Goal: Task Accomplishment & Management: Manage account settings

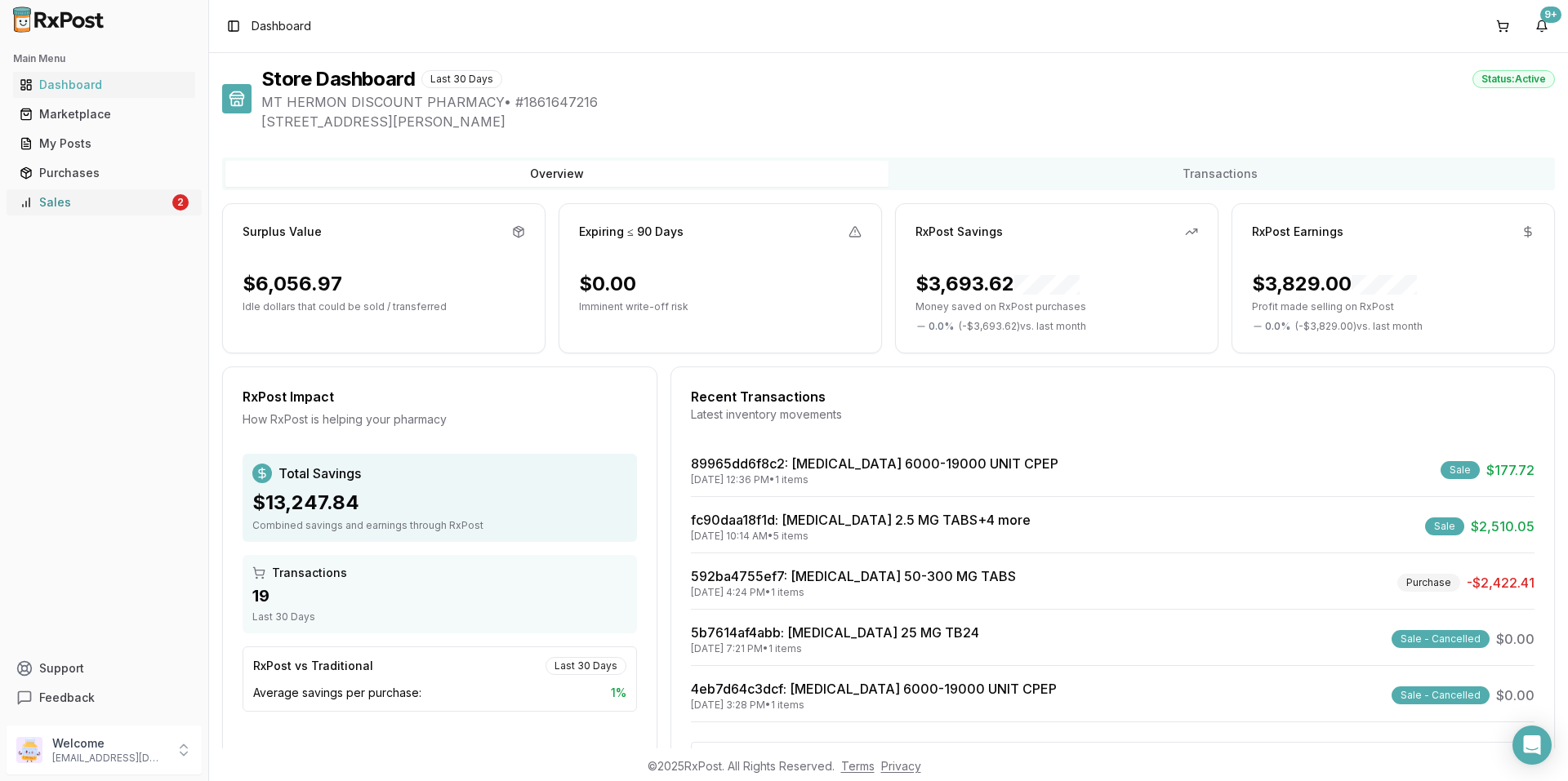
drag, startPoint x: 81, startPoint y: 201, endPoint x: 95, endPoint y: 198, distance: 14.3
click at [82, 201] on div "Sales" at bounding box center [95, 202] width 149 height 16
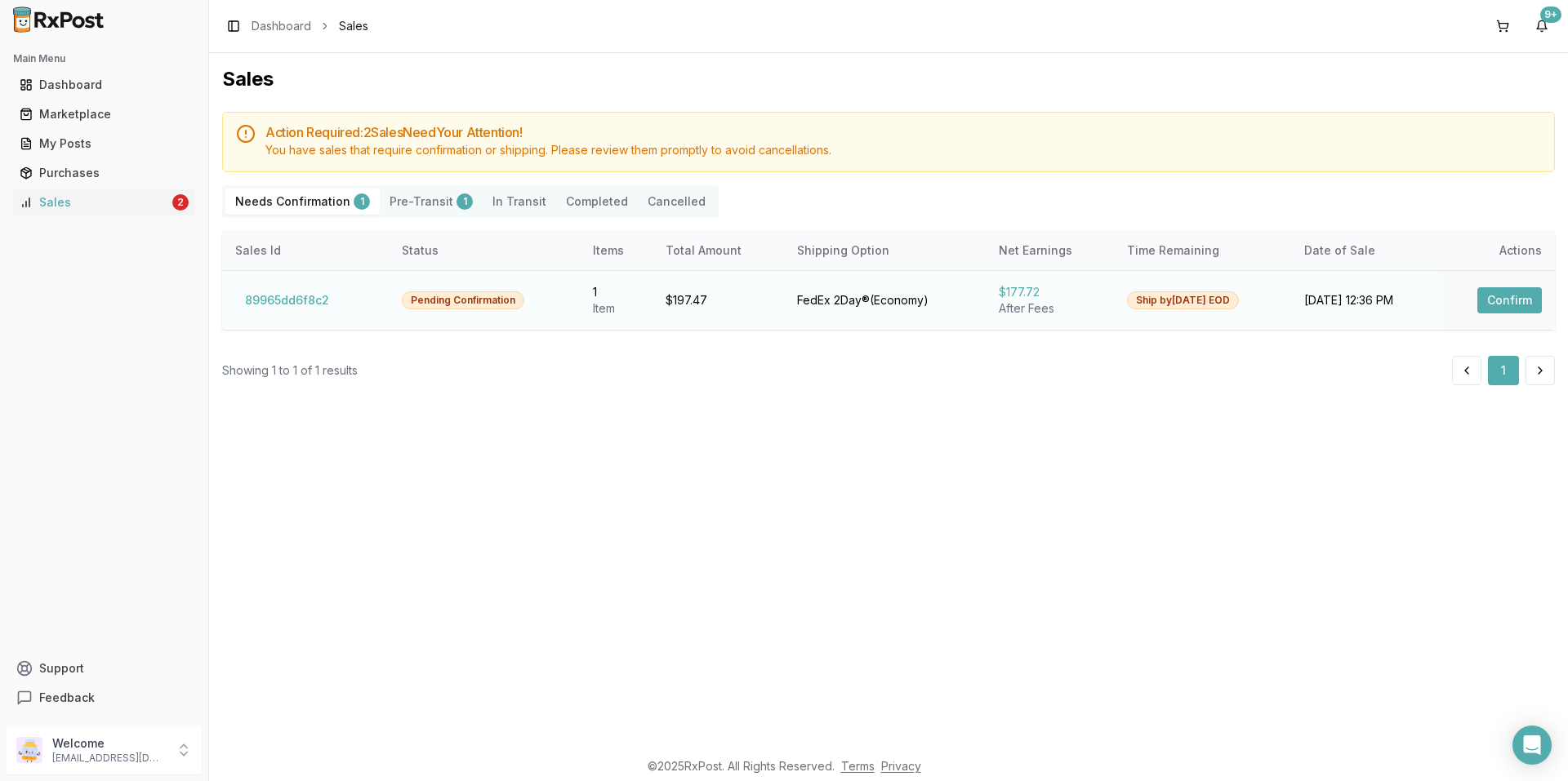
click at [1499, 296] on button "Confirm" at bounding box center [1510, 301] width 64 height 26
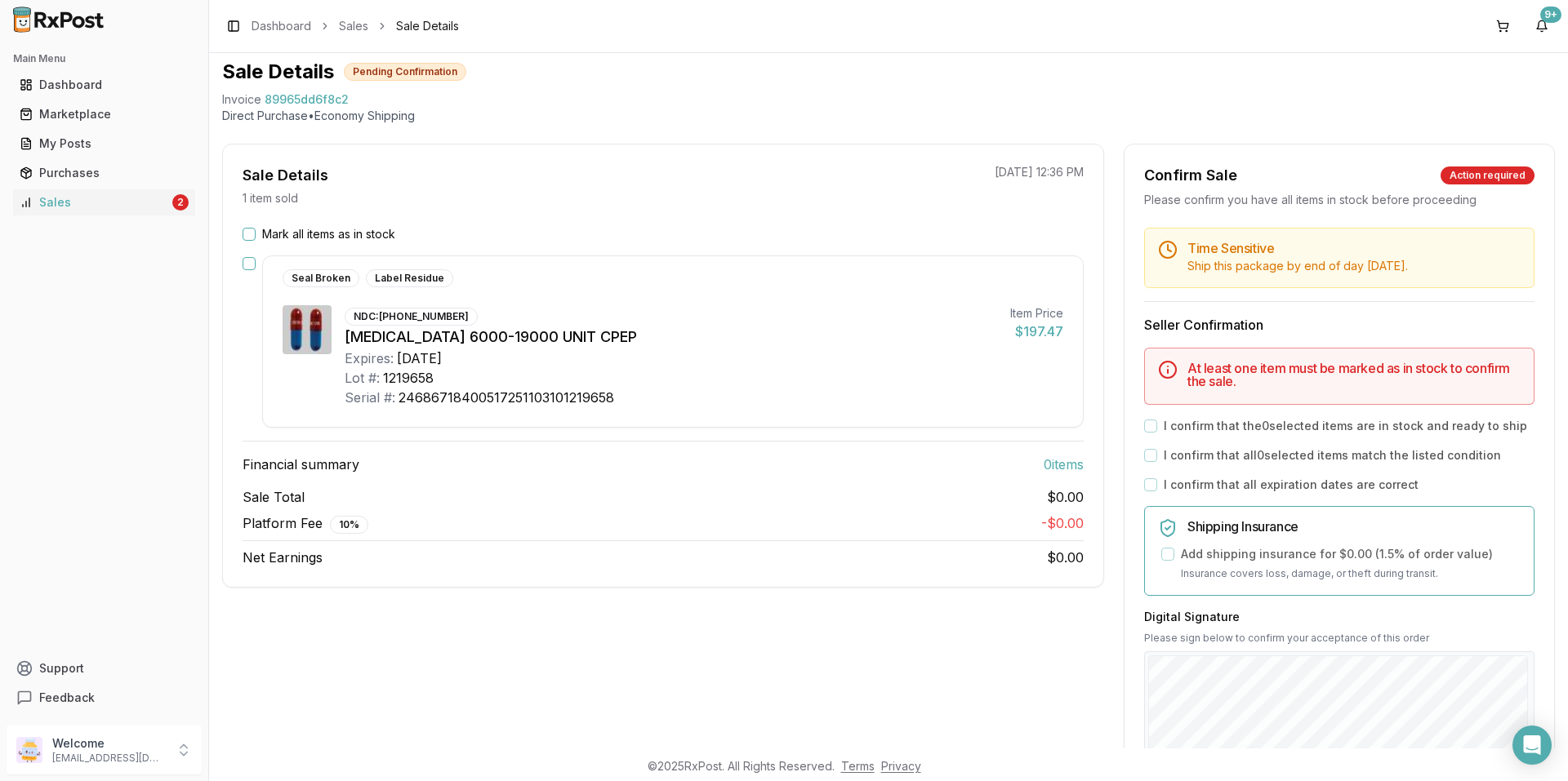
scroll to position [81, 0]
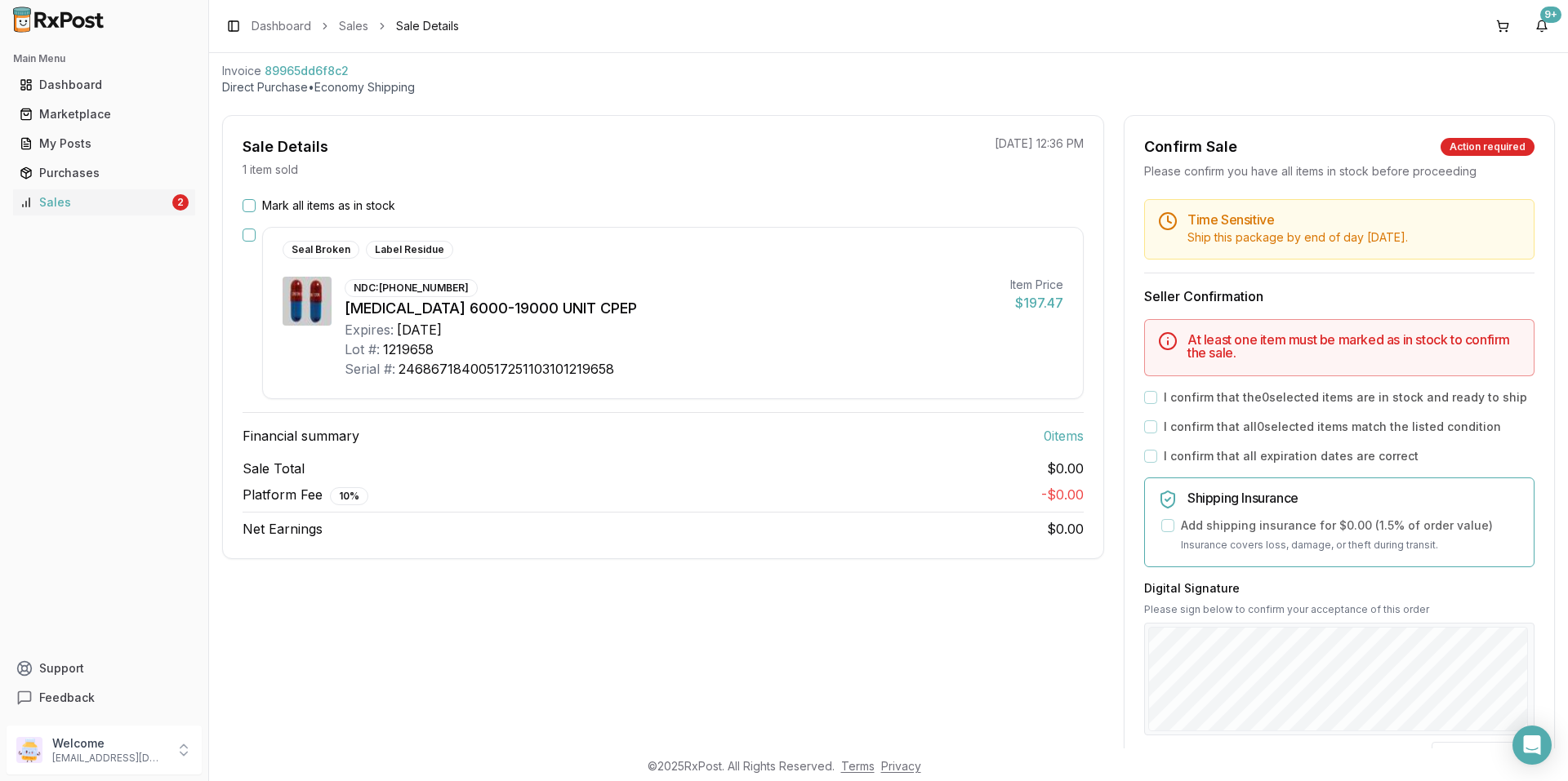
click at [246, 208] on button "Mark all items as in stock" at bounding box center [249, 205] width 13 height 13
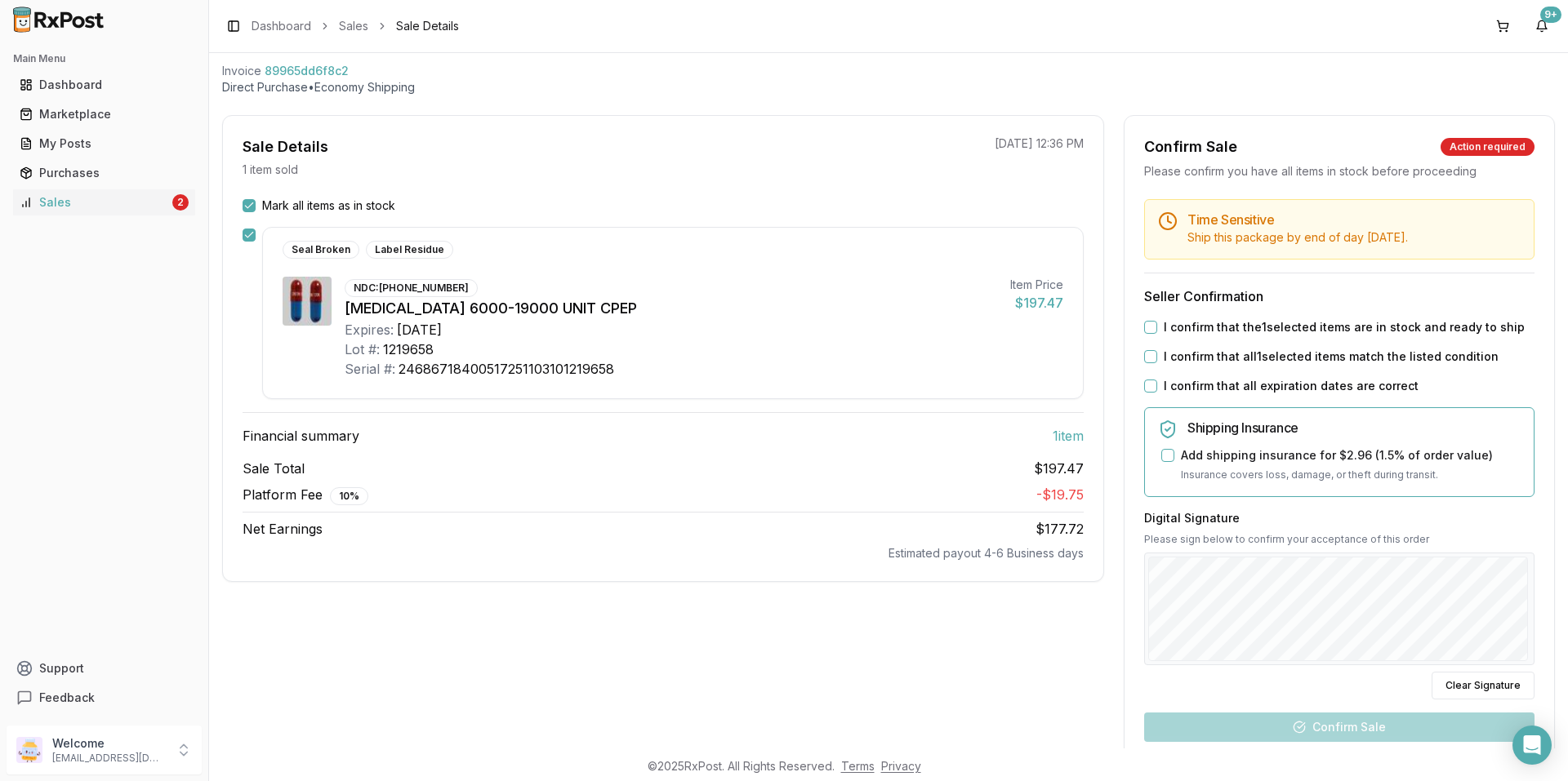
click at [1144, 327] on button "I confirm that the 1 selected items are in stock and ready to ship" at bounding box center [1150, 327] width 13 height 13
click at [1151, 360] on button "I confirm that all 1 selected items match the listed condition" at bounding box center [1150, 356] width 13 height 13
click at [1149, 387] on button "I confirm that all expiration dates are correct" at bounding box center [1150, 386] width 13 height 13
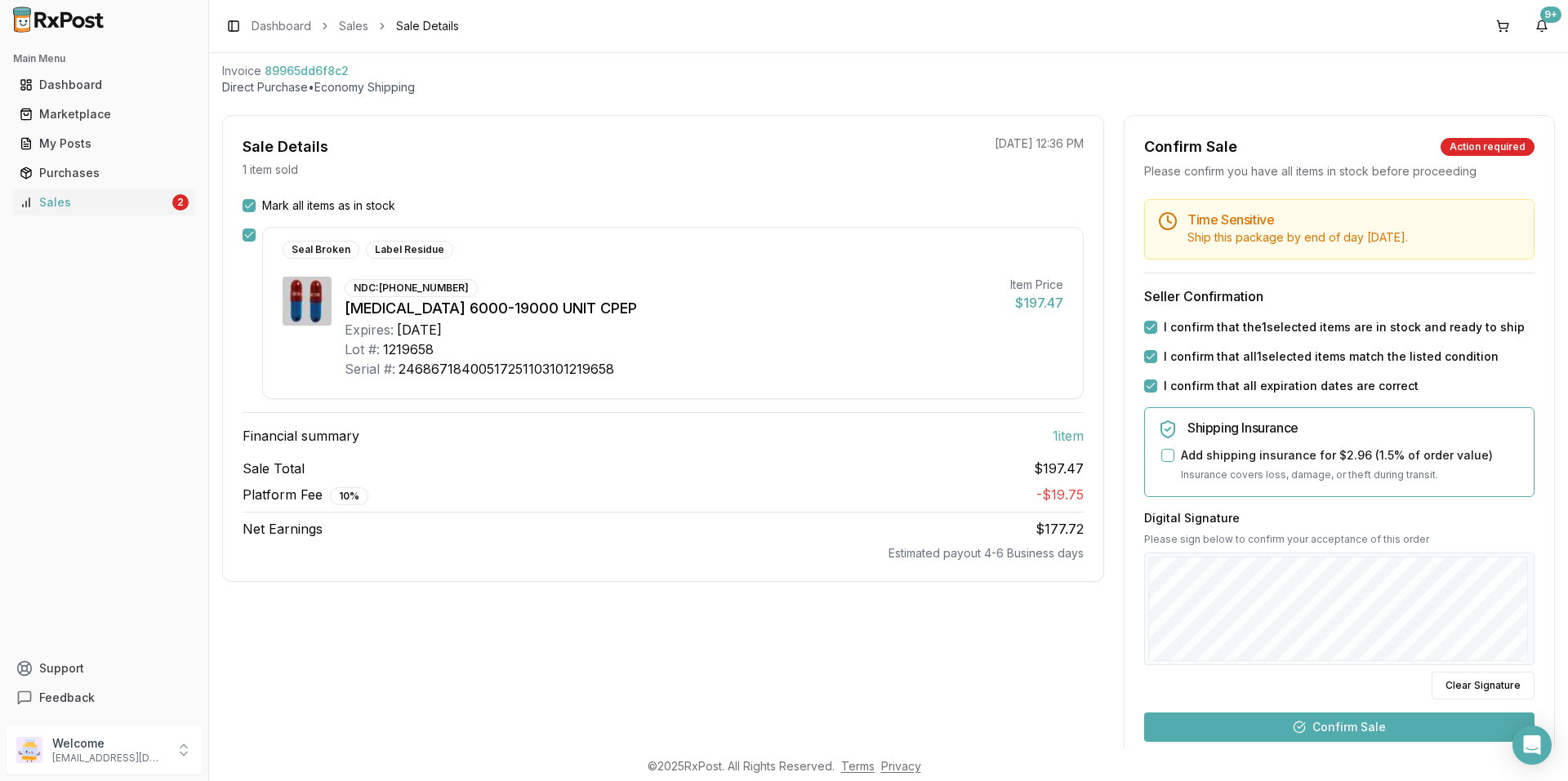
click at [1369, 735] on button "Confirm Sale" at bounding box center [1339, 727] width 390 height 29
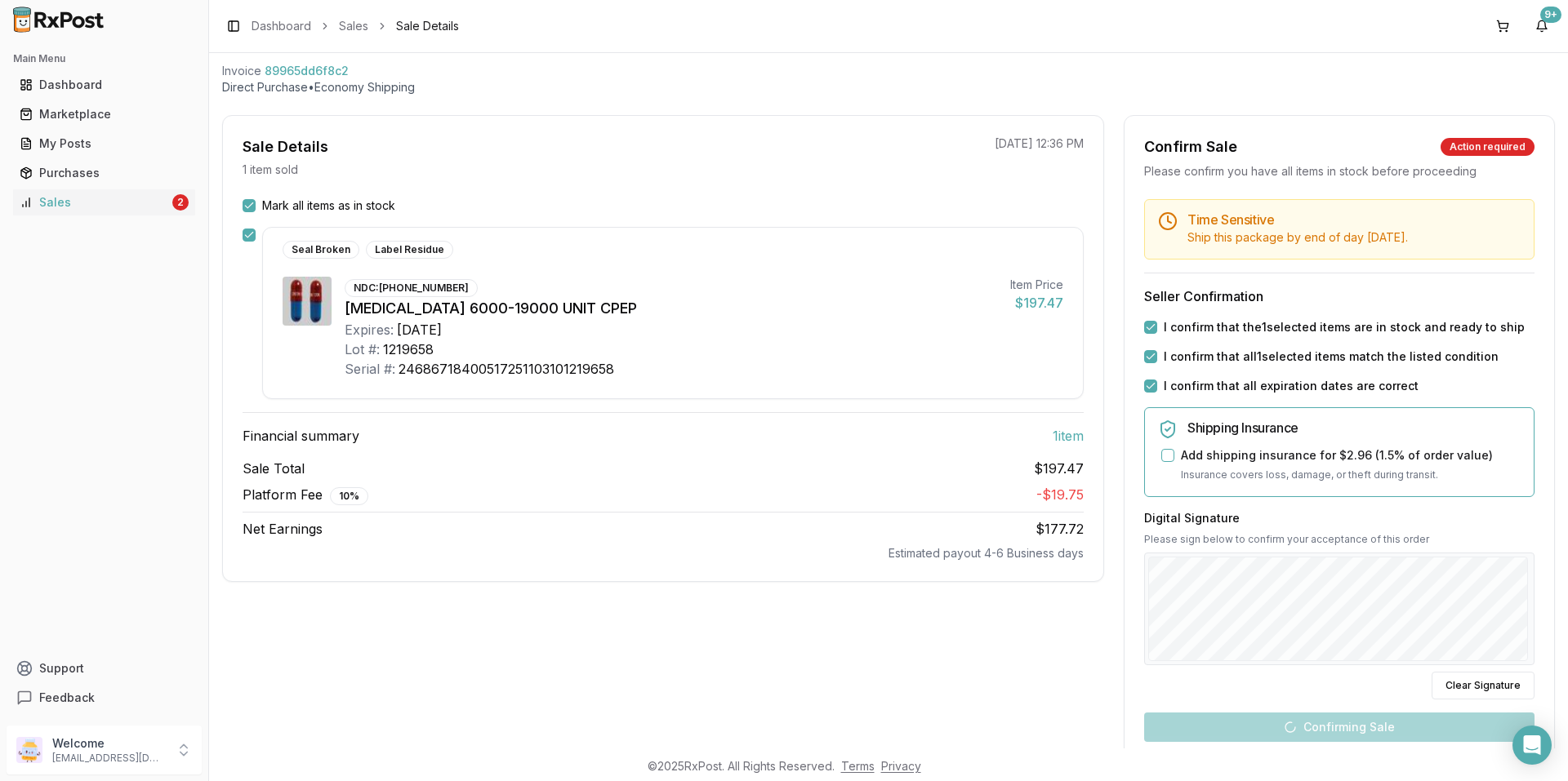
scroll to position [0, 0]
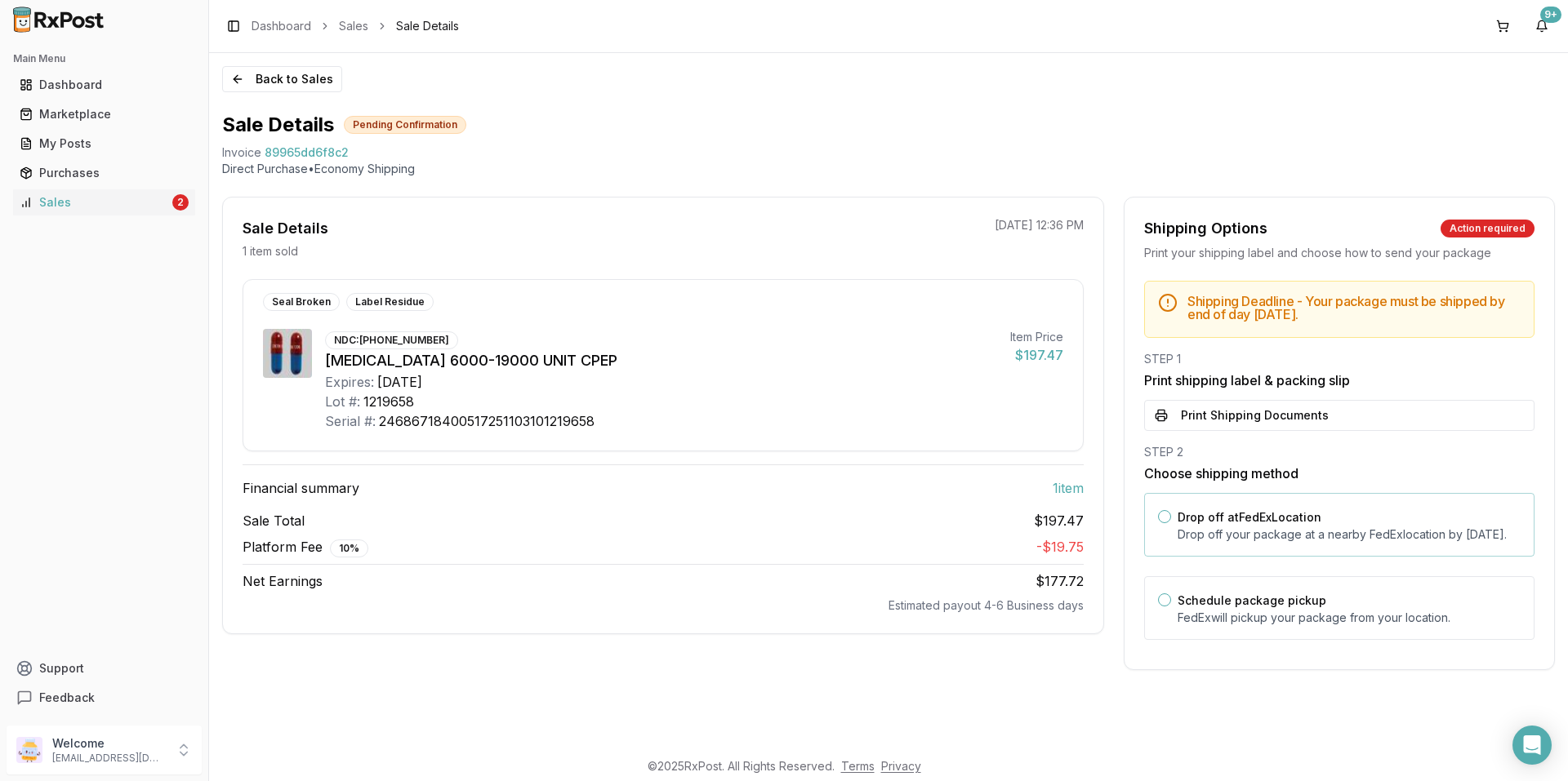
click at [1169, 511] on button "Drop off at FedEx Location" at bounding box center [1164, 517] width 13 height 13
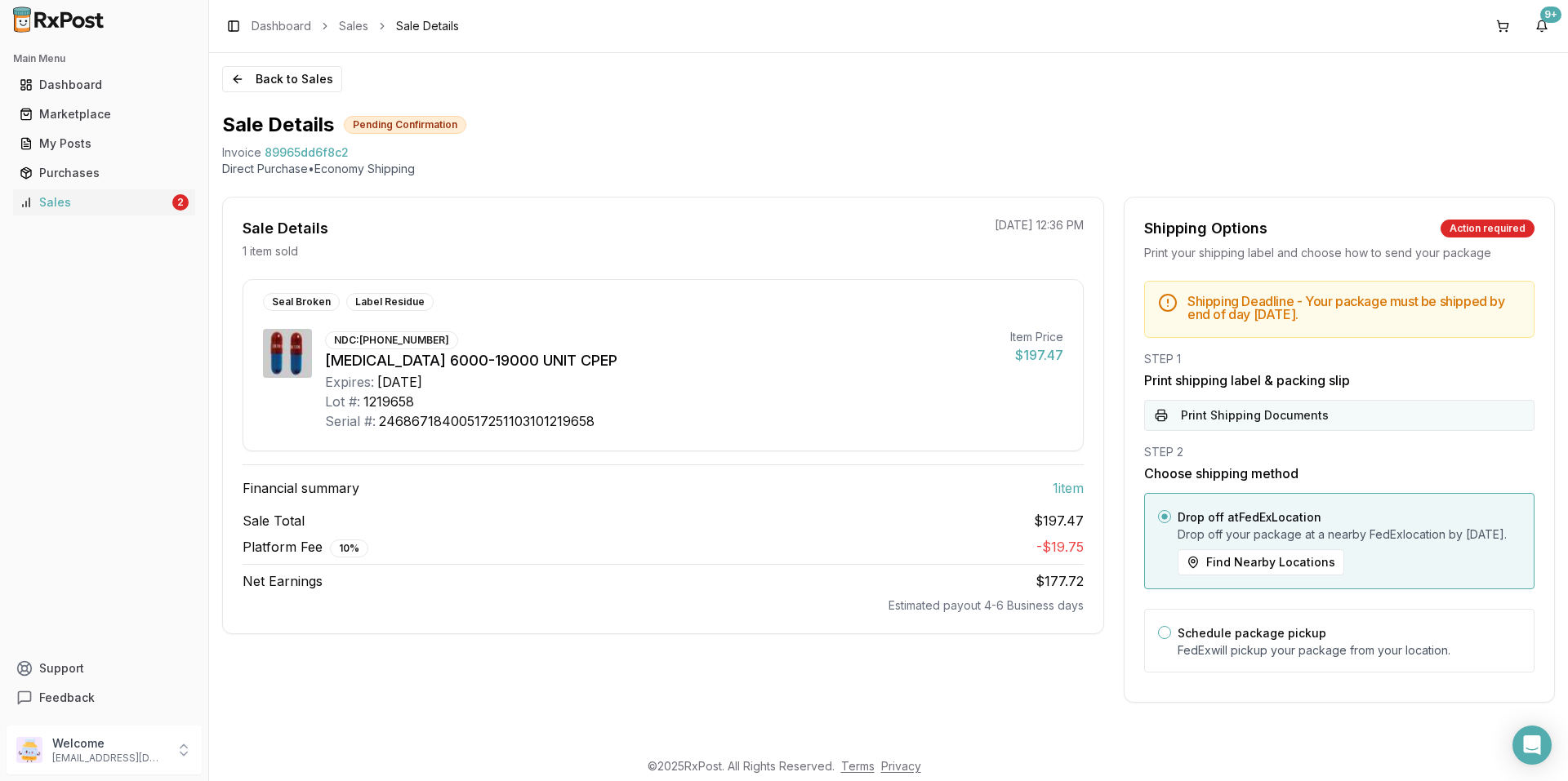
click at [1259, 415] on button "Print Shipping Documents" at bounding box center [1339, 415] width 390 height 31
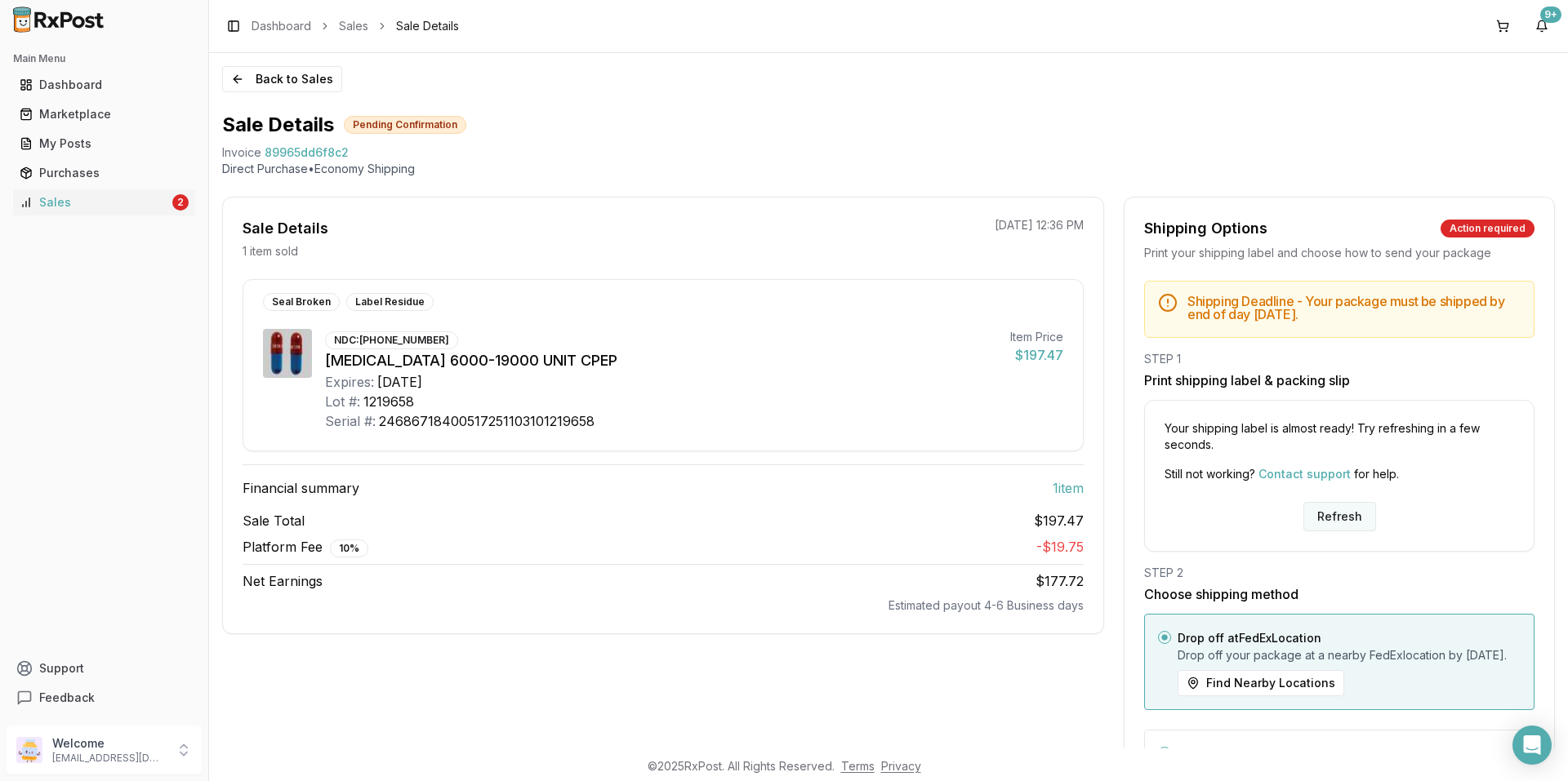
click at [1337, 518] on button "Refresh" at bounding box center [1340, 517] width 73 height 29
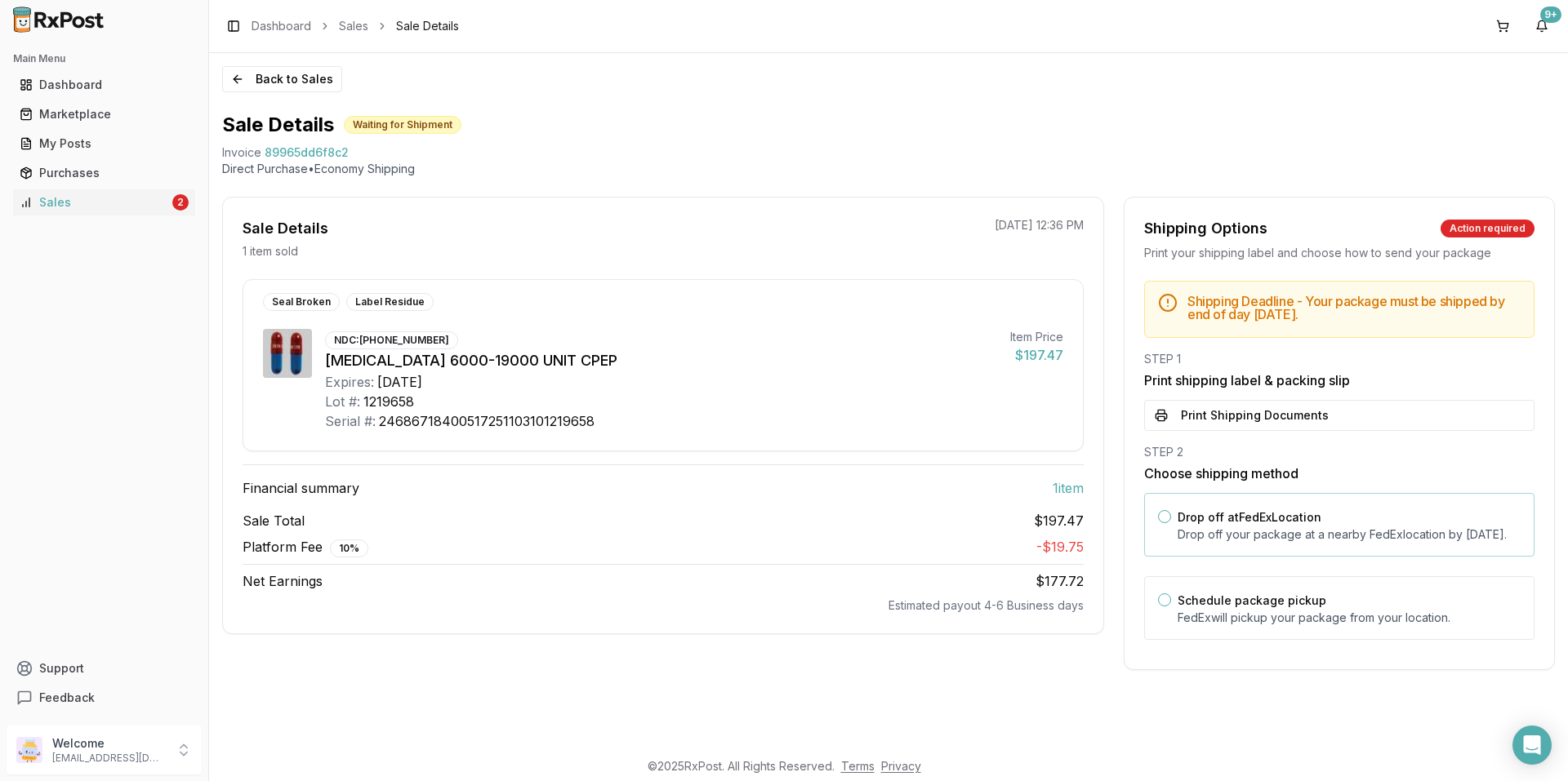
click at [1166, 520] on button "Drop off at FedEx Location" at bounding box center [1164, 517] width 13 height 13
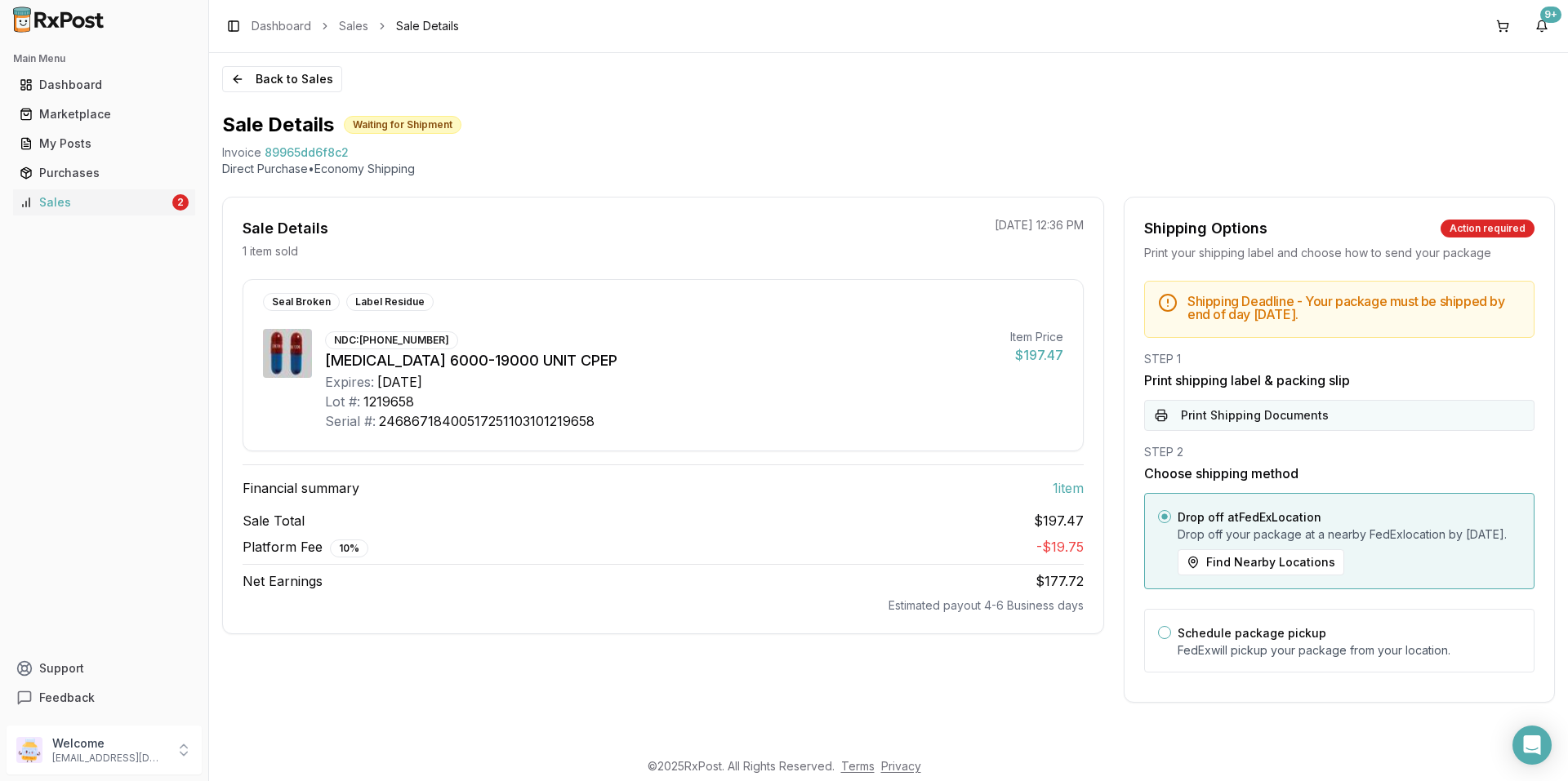
click at [1252, 407] on button "Print Shipping Documents" at bounding box center [1339, 415] width 390 height 31
